Goal: Transaction & Acquisition: Purchase product/service

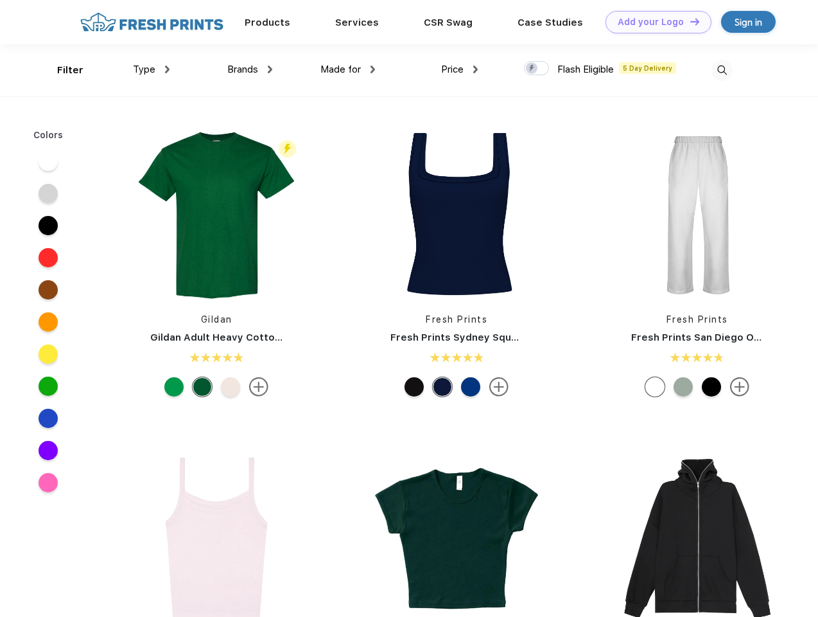
click at [654, 22] on link "Add your Logo Design Tool" at bounding box center [659, 22] width 106 height 22
click at [0, 0] on div "Design Tool" at bounding box center [0, 0] width 0 height 0
click at [689, 21] on link "Add your Logo Design Tool" at bounding box center [659, 22] width 106 height 22
click at [62, 70] on div "Filter" at bounding box center [70, 70] width 26 height 15
click at [152, 69] on span "Type" at bounding box center [144, 70] width 22 height 12
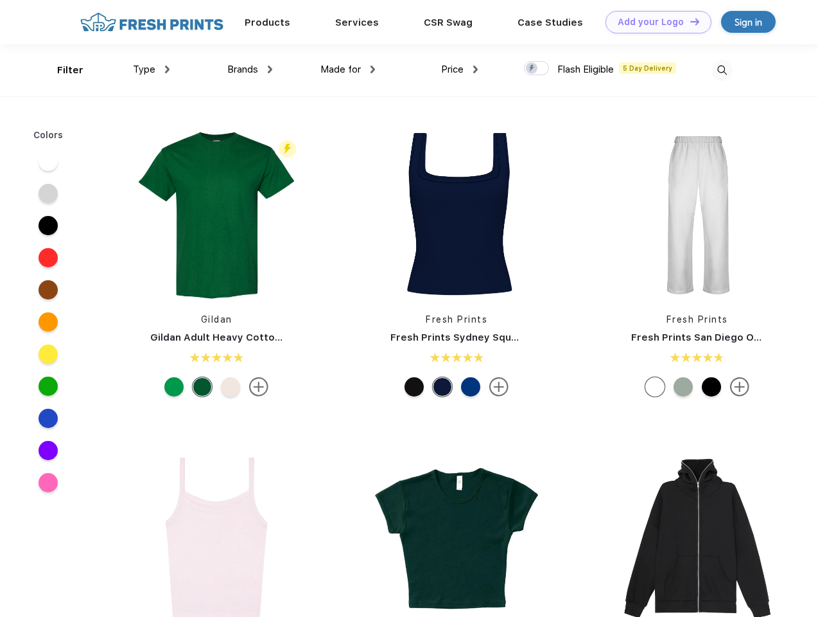
click at [250, 69] on span "Brands" at bounding box center [242, 70] width 31 height 12
click at [348, 69] on span "Made for" at bounding box center [340, 70] width 40 height 12
click at [460, 69] on span "Price" at bounding box center [452, 70] width 22 height 12
click at [537, 69] on div at bounding box center [536, 68] width 25 height 14
click at [532, 69] on input "checkbox" at bounding box center [528, 64] width 8 height 8
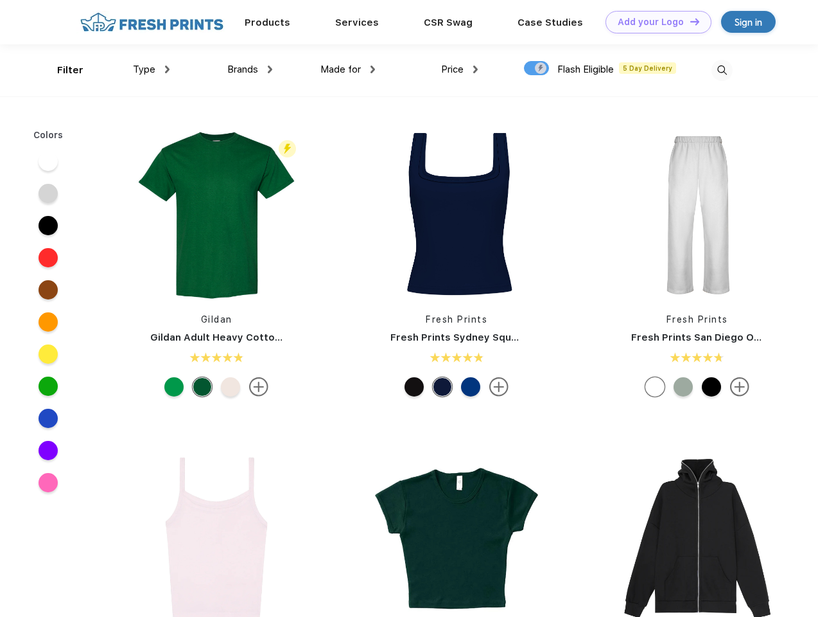
click at [722, 70] on img at bounding box center [722, 70] width 21 height 21
